Goal: Information Seeking & Learning: Learn about a topic

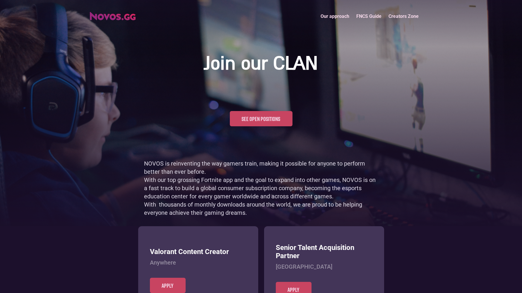
scroll to position [285, 0]
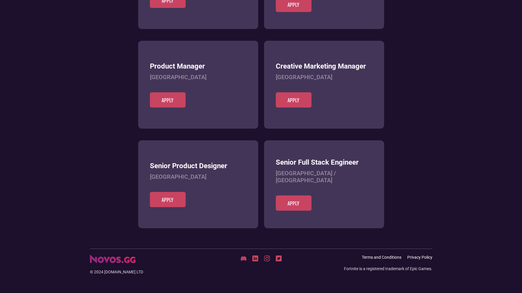
scroll to position [226, 0]
